Goal: Task Accomplishment & Management: Manage account settings

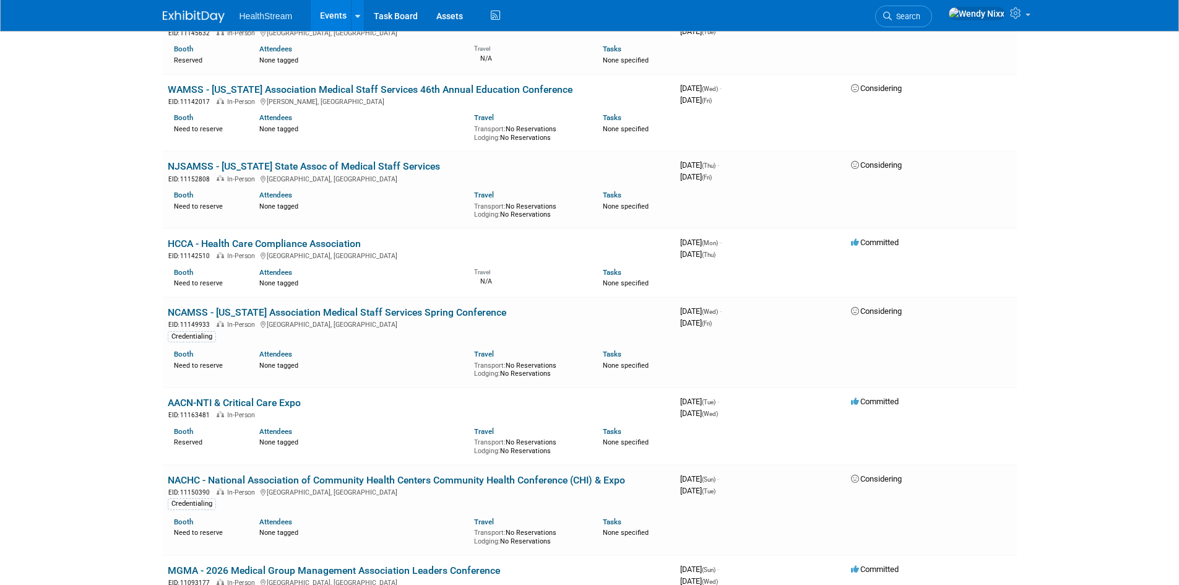
scroll to position [1548, 0]
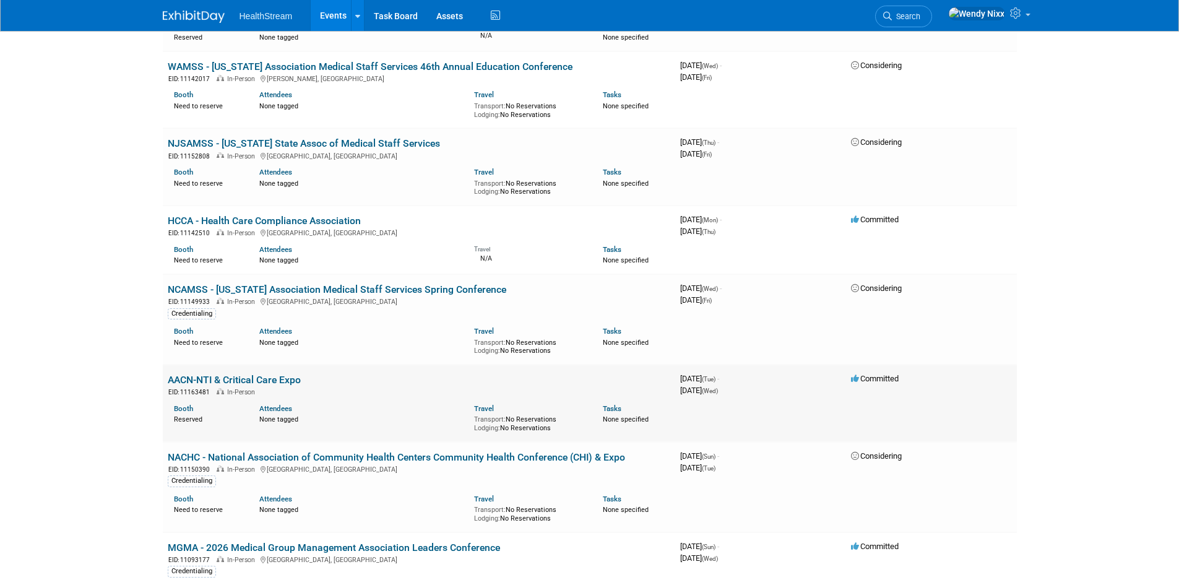
click at [274, 374] on link "AACN-NTI & Critical Care Expo" at bounding box center [234, 380] width 133 height 12
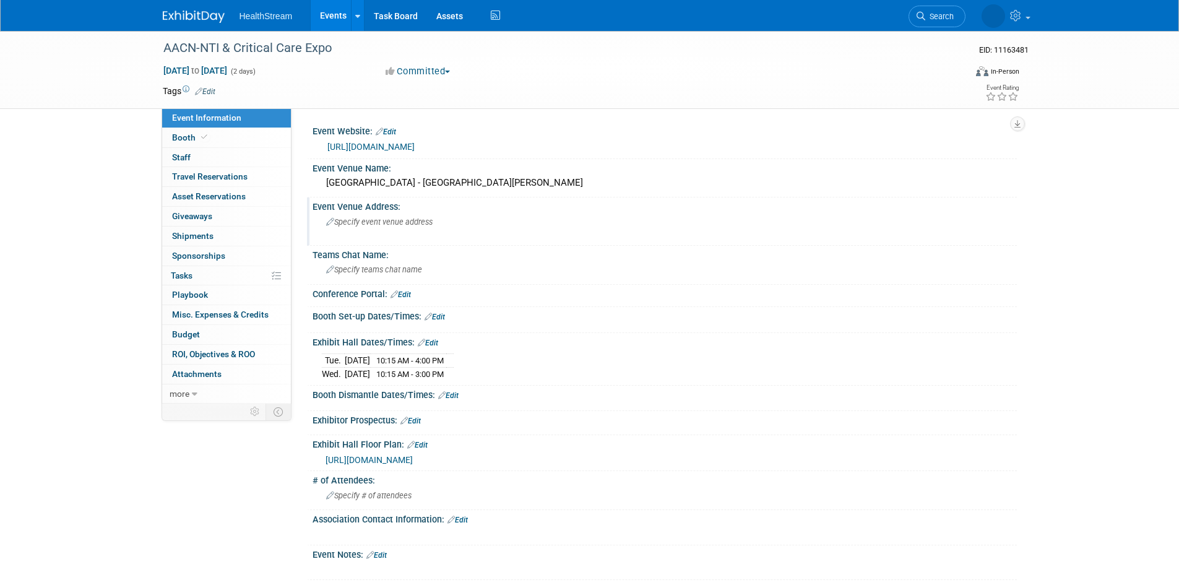
click at [420, 228] on div "Specify event venue address" at bounding box center [459, 226] width 275 height 28
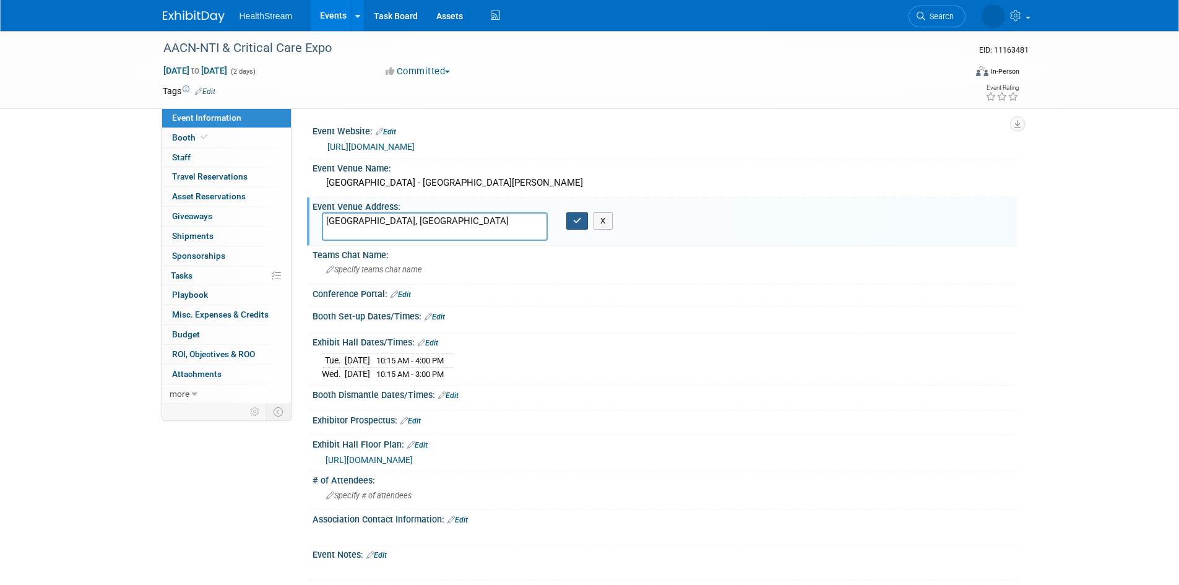
type textarea "[GEOGRAPHIC_DATA], [GEOGRAPHIC_DATA]"
click at [575, 224] on icon "button" at bounding box center [577, 221] width 9 height 8
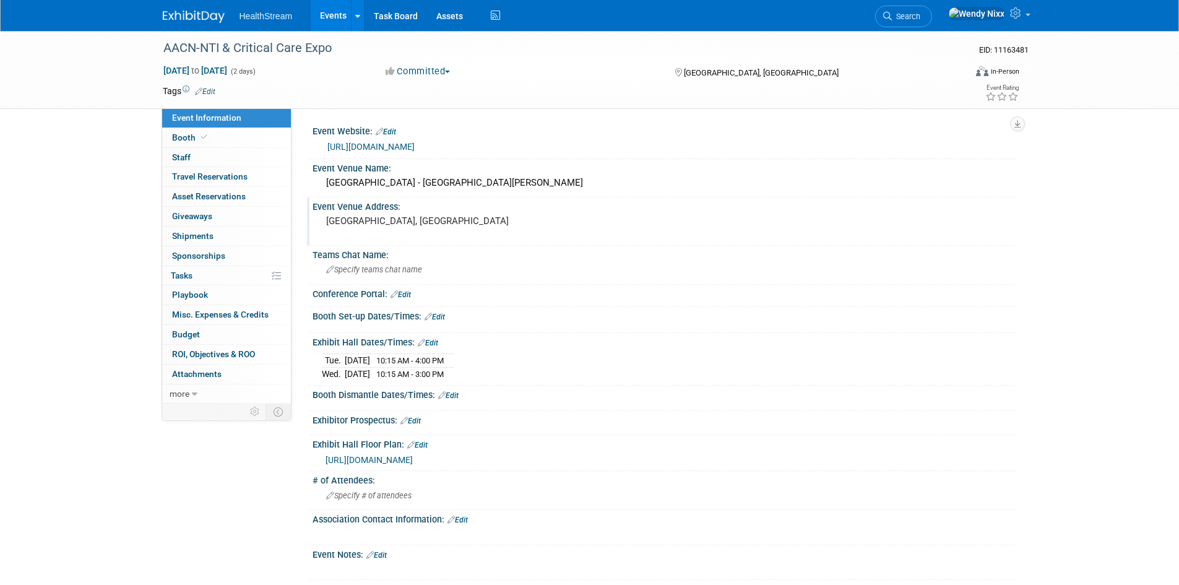
click at [334, 7] on link "Events" at bounding box center [333, 15] width 45 height 31
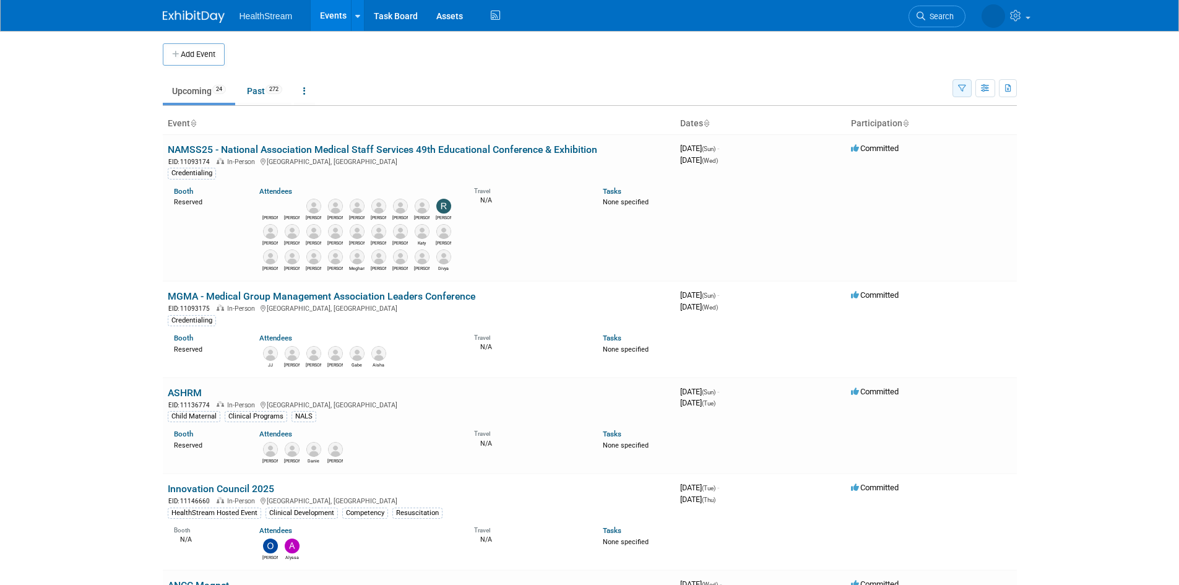
click at [965, 91] on icon "button" at bounding box center [962, 89] width 8 height 8
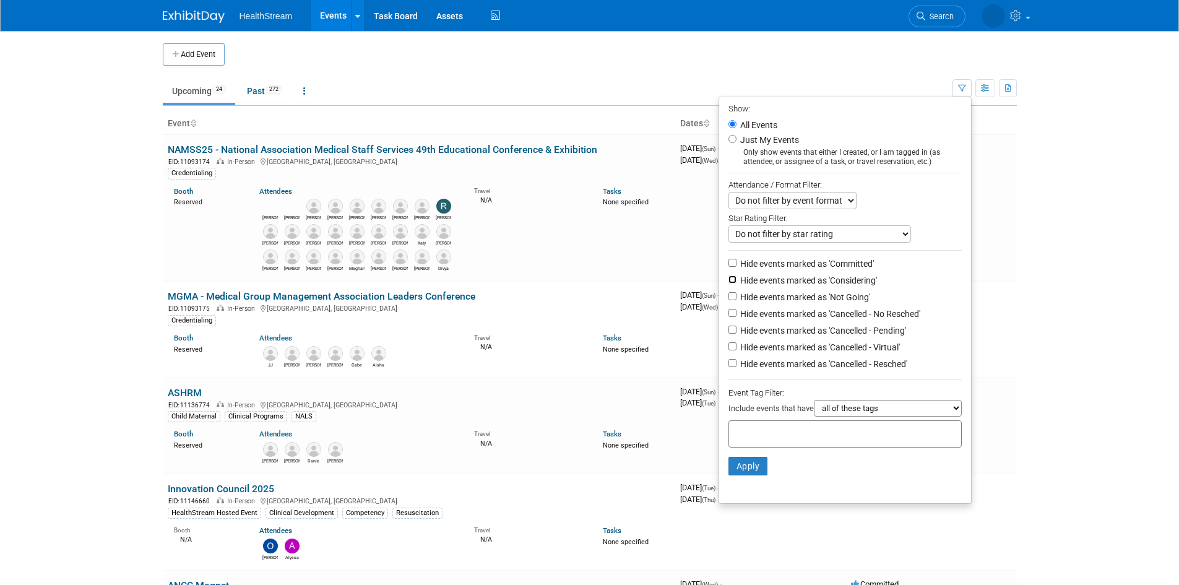
click at [729, 280] on input "Hide events marked as 'Considering'" at bounding box center [733, 280] width 8 height 8
checkbox input "true"
click at [727, 305] on li "Hide events marked as 'Not Going'" at bounding box center [845, 298] width 252 height 17
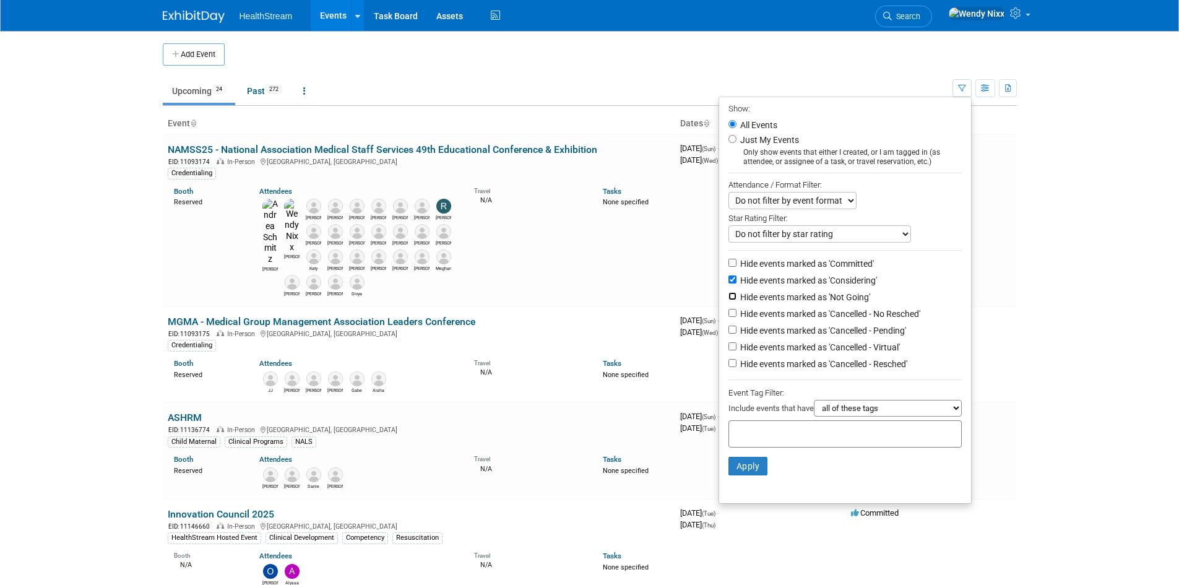
click at [729, 300] on input "Hide events marked as 'Not Going'" at bounding box center [733, 296] width 8 height 8
checkbox input "true"
click at [729, 317] on input "Hide events marked as 'Cancelled - No Resched'" at bounding box center [733, 313] width 8 height 8
checkbox input "true"
click at [729, 334] on input "Hide events marked as 'Cancelled - Pending'" at bounding box center [733, 330] width 8 height 8
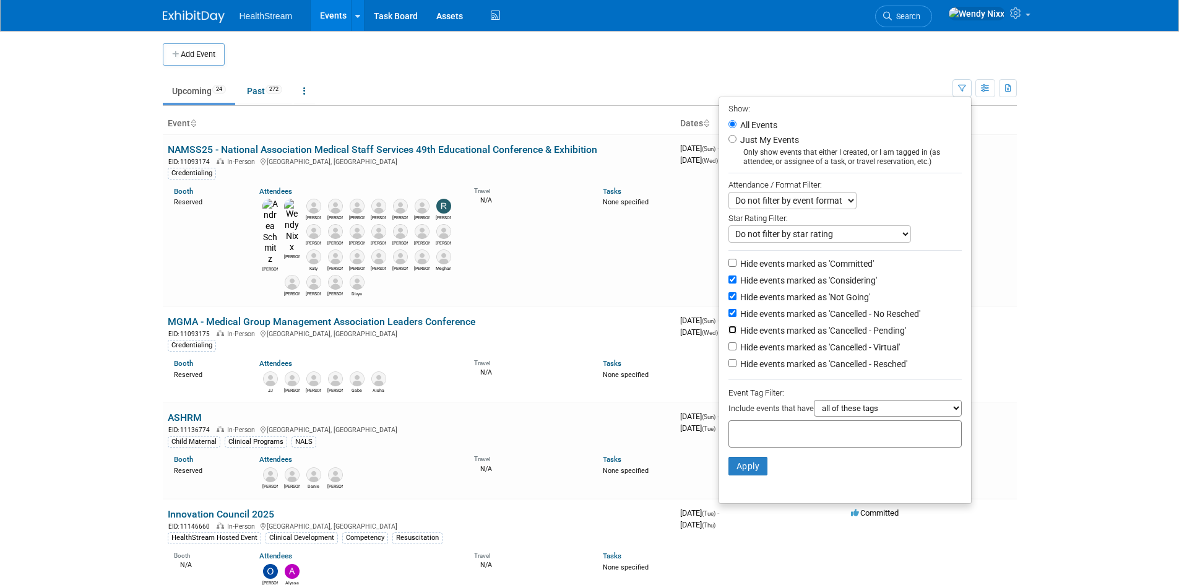
checkbox input "true"
click at [729, 350] on input "Hide events marked as 'Cancelled - Virtual'" at bounding box center [733, 346] width 8 height 8
checkbox input "true"
click at [729, 367] on input "Hide events marked as 'Cancelled - Resched'" at bounding box center [733, 363] width 8 height 8
checkbox input "true"
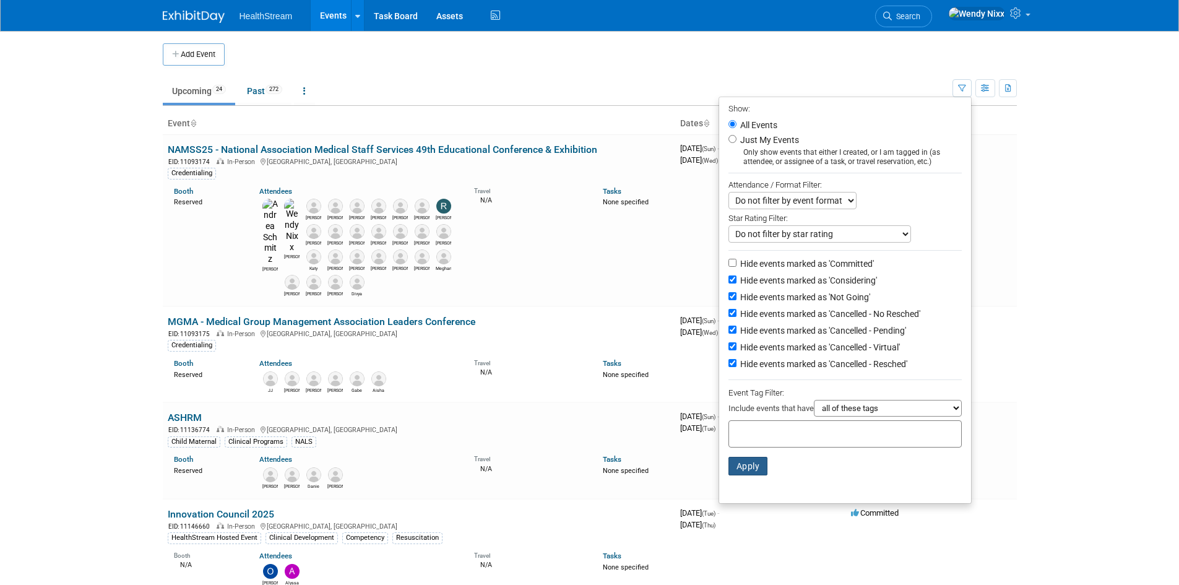
click at [736, 474] on button "Apply" at bounding box center [749, 466] width 40 height 19
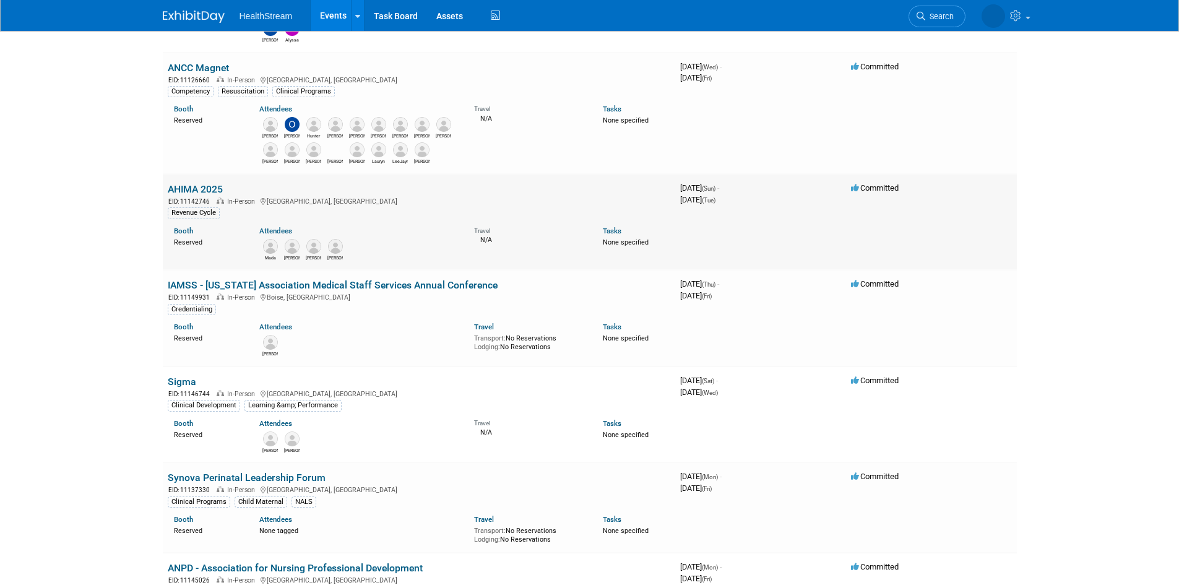
scroll to position [557, 0]
